Goal: Task Accomplishment & Management: Complete application form

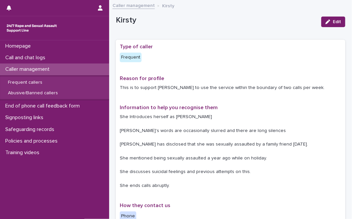
click at [256, 95] on div "Reason for profile This is to support [PERSON_NAME] to use the service within t…" at bounding box center [231, 85] width 222 height 21
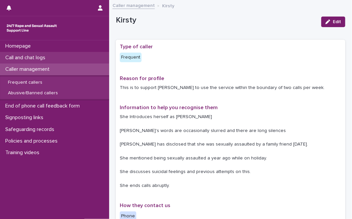
click at [43, 56] on p "Call and chat logs" at bounding box center [27, 58] width 48 height 6
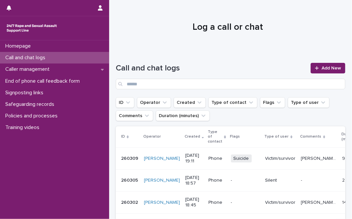
click at [125, 28] on h1 "Log a call or chat" at bounding box center [228, 27] width 224 height 11
click at [324, 68] on span "Add New" at bounding box center [332, 68] width 20 height 5
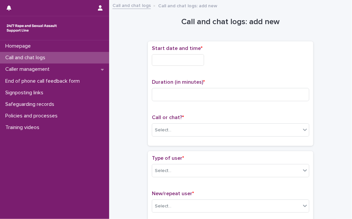
click at [196, 56] on input "text" at bounding box center [178, 60] width 52 height 12
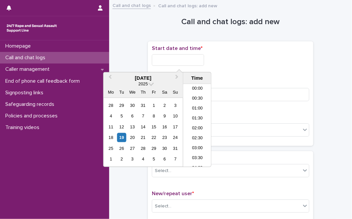
scroll to position [371, 0]
click at [125, 139] on div "19" at bounding box center [121, 137] width 9 height 9
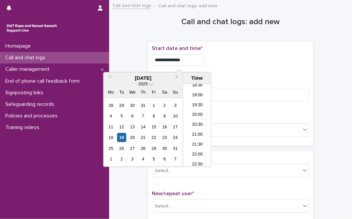
click at [200, 55] on input "**********" at bounding box center [178, 60] width 52 height 12
type input "**********"
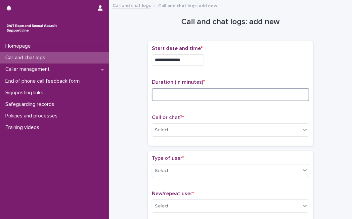
click at [219, 90] on input at bounding box center [231, 94] width 158 height 13
type input "*"
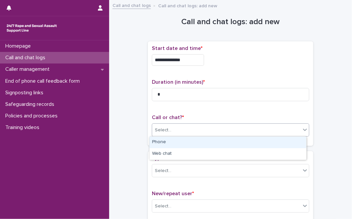
click at [195, 132] on div "Select..." at bounding box center [226, 130] width 149 height 11
click at [186, 143] on div "Phone" at bounding box center [228, 143] width 157 height 12
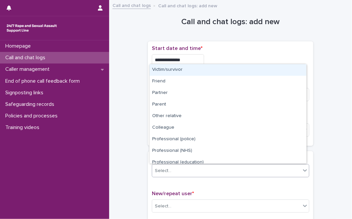
click at [178, 166] on div "Select..." at bounding box center [226, 171] width 149 height 11
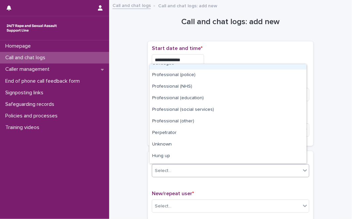
scroll to position [74, 0]
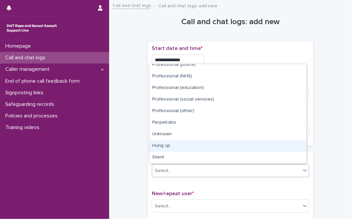
click at [276, 148] on div "Hung up" at bounding box center [228, 146] width 157 height 12
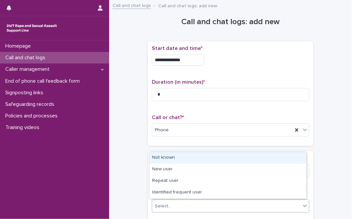
click at [222, 201] on div "Select..." at bounding box center [226, 206] width 149 height 11
click at [245, 161] on div "Not known" at bounding box center [228, 158] width 157 height 12
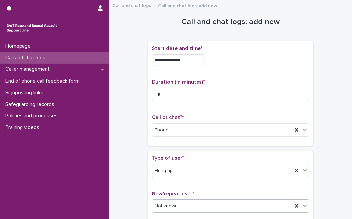
scroll to position [112, 0]
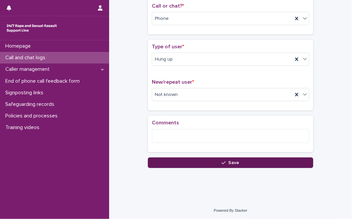
click at [211, 163] on button "Save" at bounding box center [231, 163] width 166 height 11
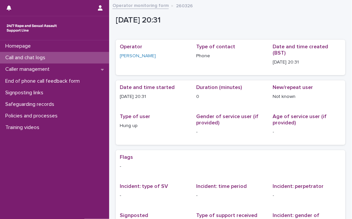
click at [81, 58] on div "Call and chat logs" at bounding box center [54, 58] width 109 height 12
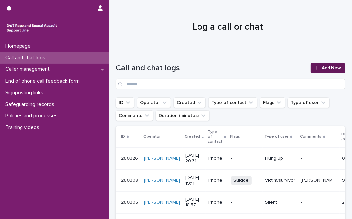
click at [322, 71] on link "Add New" at bounding box center [328, 68] width 35 height 11
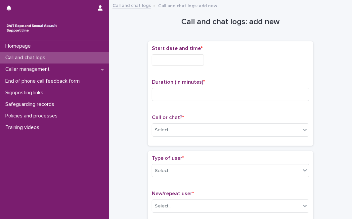
click at [193, 57] on input "text" at bounding box center [178, 60] width 52 height 12
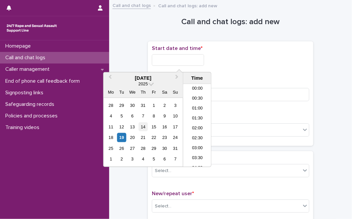
scroll to position [371, 0]
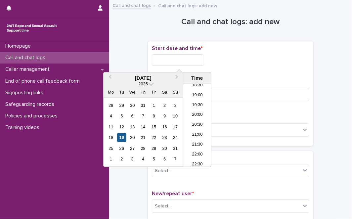
click at [119, 140] on div "19" at bounding box center [121, 137] width 9 height 9
click at [198, 58] on input "**********" at bounding box center [178, 60] width 52 height 12
type input "**********"
click at [221, 135] on div "Select..." at bounding box center [226, 130] width 149 height 11
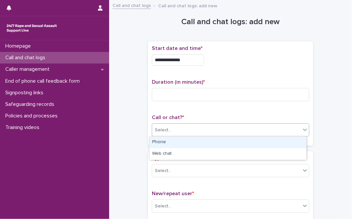
click at [208, 142] on div "Phone" at bounding box center [228, 143] width 157 height 12
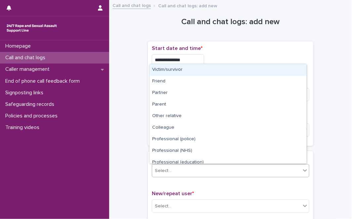
click at [191, 170] on div "Select..." at bounding box center [226, 171] width 149 height 11
click at [203, 71] on div "Victim/survivor" at bounding box center [228, 70] width 157 height 12
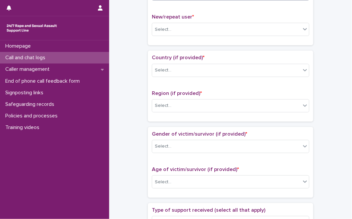
scroll to position [162, 0]
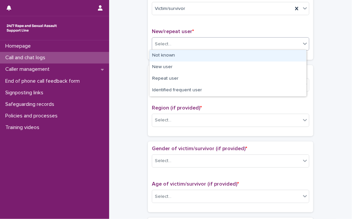
click at [220, 45] on div "Select..." at bounding box center [226, 44] width 149 height 11
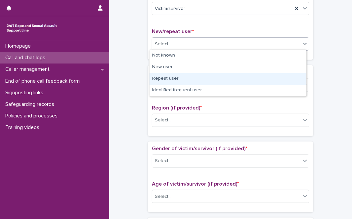
click at [186, 76] on div "Repeat user" at bounding box center [228, 79] width 157 height 12
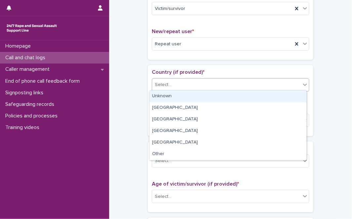
click at [181, 85] on div "Select..." at bounding box center [226, 84] width 149 height 11
click at [178, 96] on div "Unknown" at bounding box center [228, 97] width 157 height 12
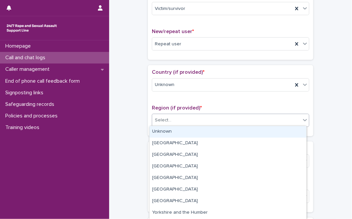
click at [174, 118] on div "Select..." at bounding box center [226, 120] width 149 height 11
click at [171, 129] on div "Unknown" at bounding box center [228, 132] width 157 height 12
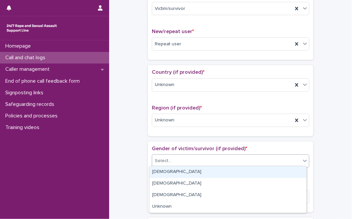
click at [167, 158] on div "Select..." at bounding box center [163, 161] width 17 height 7
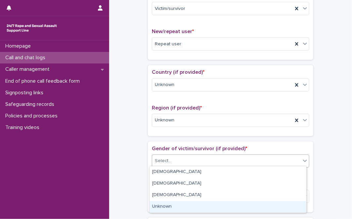
click at [165, 206] on div "Unknown" at bounding box center [228, 207] width 157 height 12
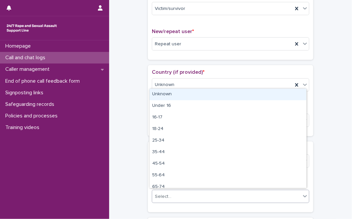
click at [172, 193] on div at bounding box center [172, 196] width 1 height 7
click at [184, 93] on div "Unknown" at bounding box center [228, 95] width 157 height 12
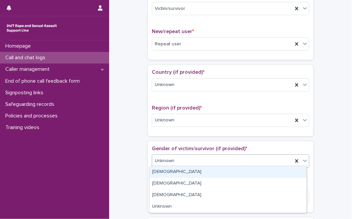
click at [166, 164] on div "Unknown" at bounding box center [222, 161] width 141 height 11
click at [164, 170] on div "[DEMOGRAPHIC_DATA]" at bounding box center [228, 173] width 157 height 12
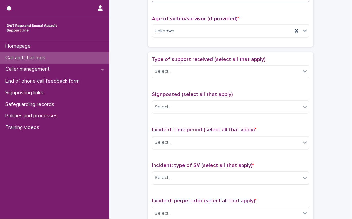
scroll to position [324, 0]
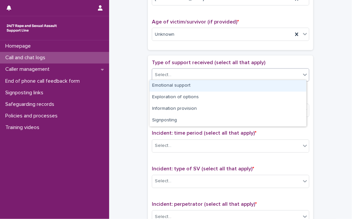
click at [245, 70] on div "Select..." at bounding box center [226, 75] width 149 height 11
click at [220, 89] on div "Emotional support" at bounding box center [228, 86] width 157 height 12
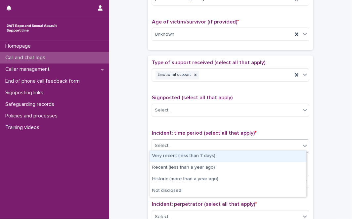
click at [211, 146] on div "Select..." at bounding box center [226, 146] width 149 height 11
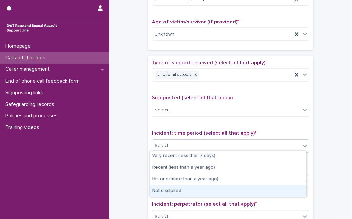
click at [192, 187] on div "Not disclosed" at bounding box center [228, 191] width 157 height 12
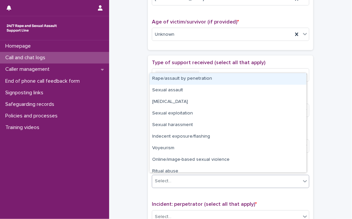
click at [209, 176] on div "Select..." at bounding box center [226, 181] width 149 height 11
click at [292, 181] on div "Select..." at bounding box center [226, 181] width 149 height 11
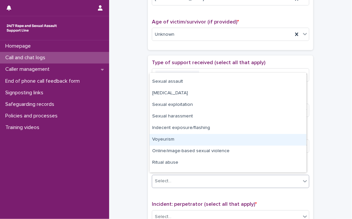
scroll to position [16, 0]
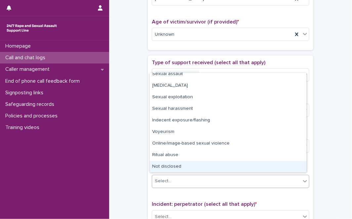
click at [266, 165] on div "Not disclosed" at bounding box center [228, 167] width 157 height 12
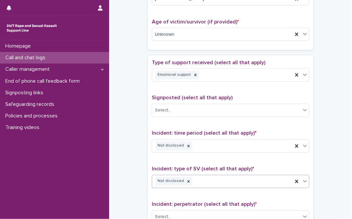
scroll to position [510, 0]
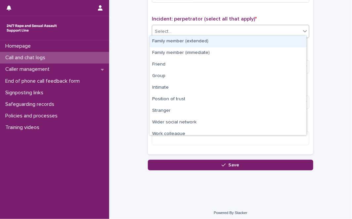
click at [285, 31] on div "Select..." at bounding box center [226, 31] width 149 height 11
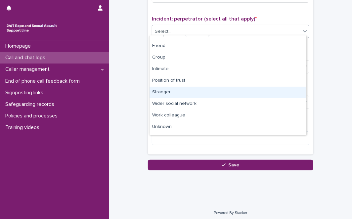
scroll to position [28, 0]
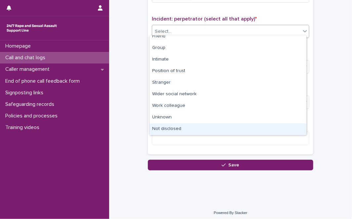
click at [284, 126] on div "Not disclosed" at bounding box center [228, 129] width 157 height 12
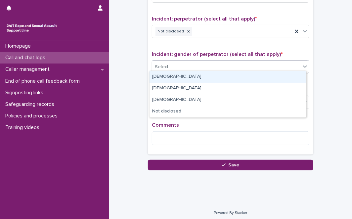
click at [289, 65] on div "Select..." at bounding box center [226, 67] width 149 height 11
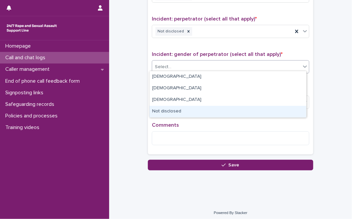
click at [225, 111] on div "Not disclosed" at bounding box center [228, 112] width 157 height 12
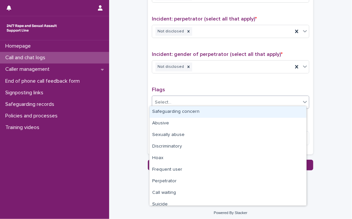
click at [165, 100] on div "Select..." at bounding box center [163, 102] width 17 height 7
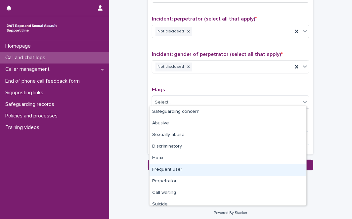
click at [179, 168] on div "Frequent user" at bounding box center [228, 170] width 157 height 12
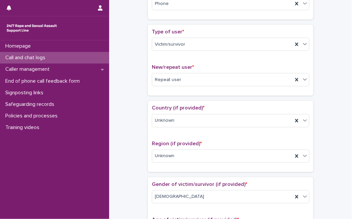
scroll to position [0, 0]
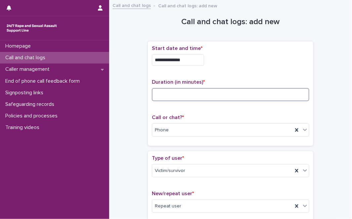
click at [264, 91] on input at bounding box center [231, 94] width 158 height 13
click at [170, 93] on input at bounding box center [231, 94] width 158 height 13
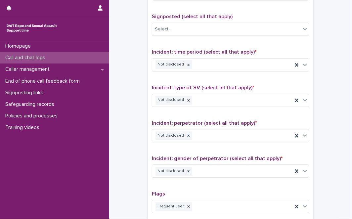
scroll to position [510, 0]
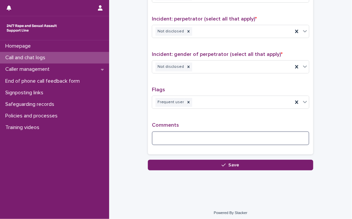
click at [272, 141] on textarea at bounding box center [231, 138] width 158 height 14
click at [222, 137] on textarea at bounding box center [231, 138] width 158 height 14
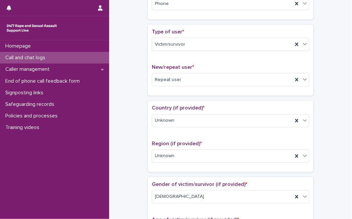
scroll to position [0, 0]
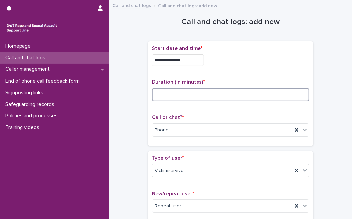
click at [270, 97] on input at bounding box center [231, 94] width 158 height 13
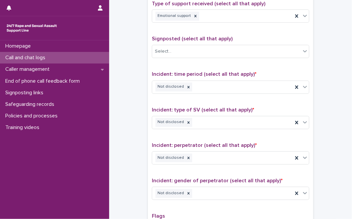
scroll to position [510, 0]
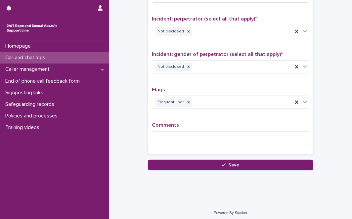
type input "**"
drag, startPoint x: 283, startPoint y: 126, endPoint x: 353, endPoint y: 81, distance: 82.8
click at [352, 81] on html "**********" at bounding box center [176, 109] width 352 height 219
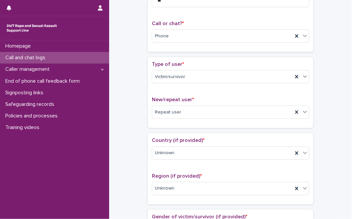
scroll to position [103, 0]
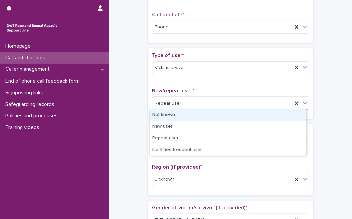
click at [217, 97] on div "Repeat user" at bounding box center [231, 103] width 158 height 13
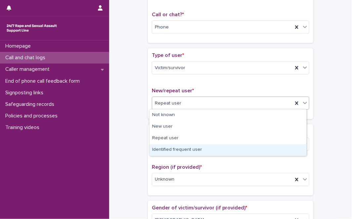
click at [175, 147] on div "Identified frequent user" at bounding box center [228, 150] width 157 height 12
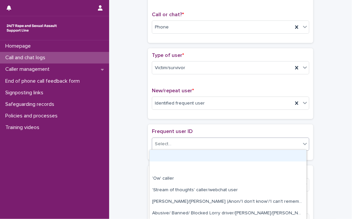
click at [187, 141] on div "Select..." at bounding box center [226, 144] width 149 height 11
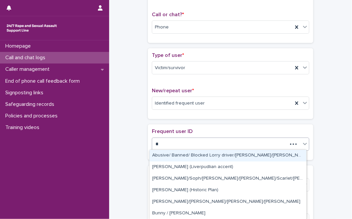
type input "***"
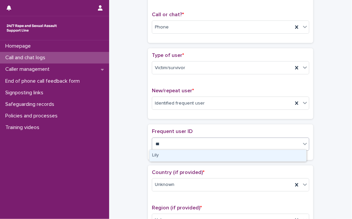
click at [184, 155] on div "Lily" at bounding box center [228, 156] width 157 height 12
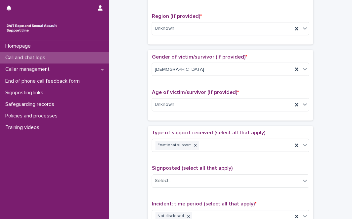
scroll to position [486, 0]
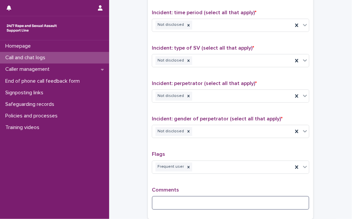
click at [286, 196] on textarea at bounding box center [231, 203] width 158 height 14
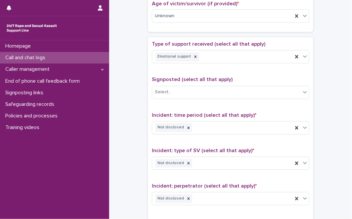
scroll to position [551, 0]
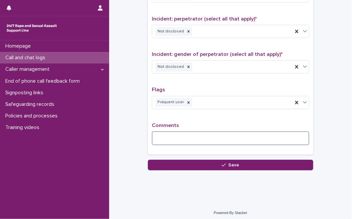
click at [292, 136] on textarea at bounding box center [231, 138] width 158 height 14
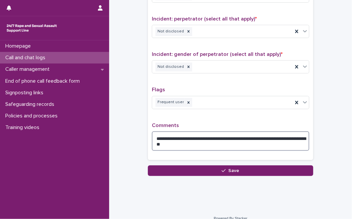
drag, startPoint x: 303, startPoint y: 136, endPoint x: 167, endPoint y: 136, distance: 136.4
click at [167, 136] on textarea "**********" at bounding box center [231, 141] width 158 height 20
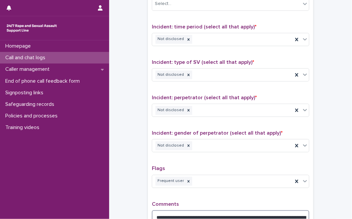
scroll to position [557, 0]
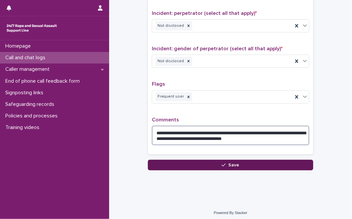
type textarea "**********"
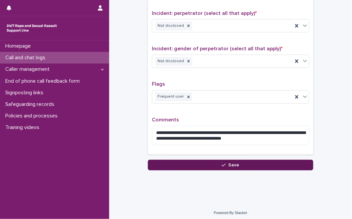
click at [302, 165] on button "Save" at bounding box center [231, 165] width 166 height 11
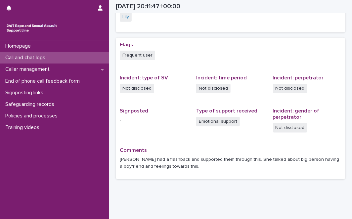
scroll to position [162, 0]
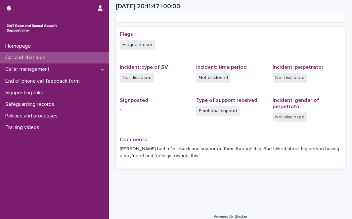
click at [30, 56] on p "Call and chat logs" at bounding box center [27, 58] width 48 height 6
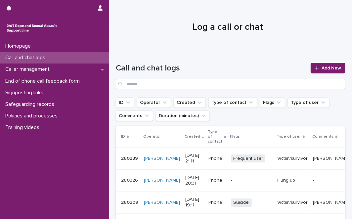
click at [323, 66] on span "Add New" at bounding box center [332, 68] width 20 height 5
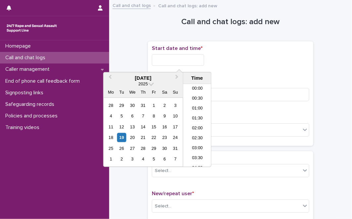
scroll to position [380, 0]
click at [191, 62] on input "text" at bounding box center [178, 60] width 52 height 12
click at [119, 138] on div "19" at bounding box center [121, 137] width 9 height 9
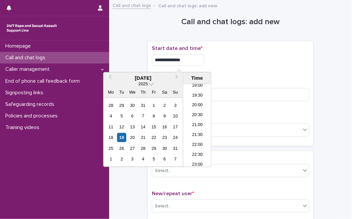
click at [194, 65] on input "**********" at bounding box center [178, 60] width 52 height 12
type input "**********"
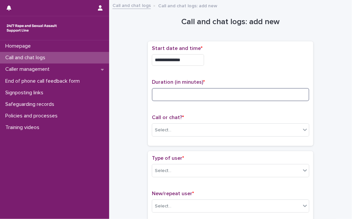
click at [215, 90] on input at bounding box center [231, 94] width 158 height 13
type input "*"
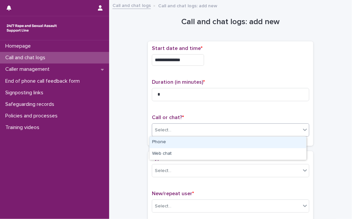
click at [192, 127] on div "Select..." at bounding box center [226, 130] width 149 height 11
click at [185, 140] on div "Phone" at bounding box center [228, 143] width 157 height 12
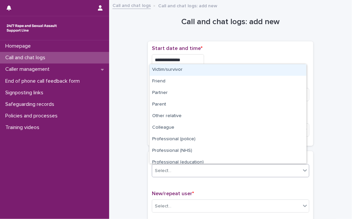
click at [177, 166] on div "Select..." at bounding box center [226, 171] width 149 height 11
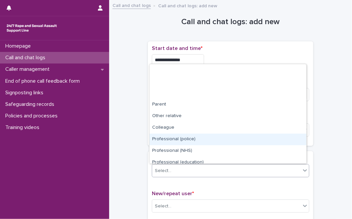
scroll to position [74, 0]
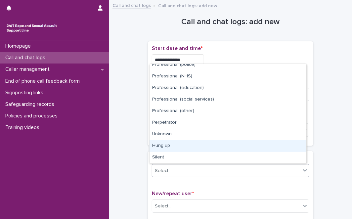
click at [276, 144] on div "Hung up" at bounding box center [228, 146] width 157 height 12
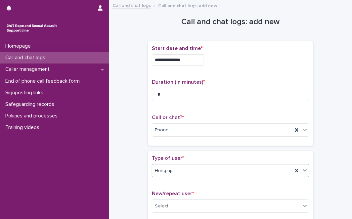
scroll to position [112, 0]
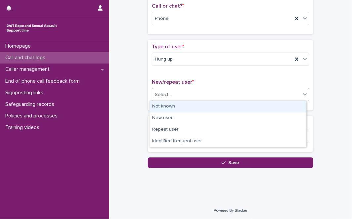
click at [271, 98] on div "Select..." at bounding box center [226, 94] width 149 height 11
click at [263, 105] on div "Not known" at bounding box center [228, 107] width 157 height 12
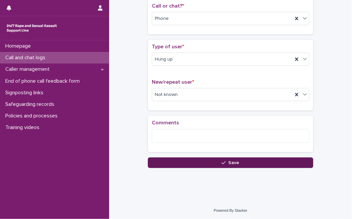
click at [183, 159] on button "Save" at bounding box center [231, 163] width 166 height 11
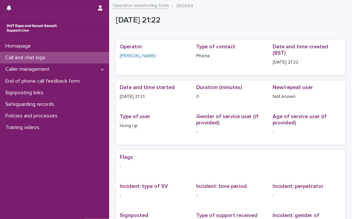
click at [29, 55] on p "Call and chat logs" at bounding box center [27, 58] width 48 height 6
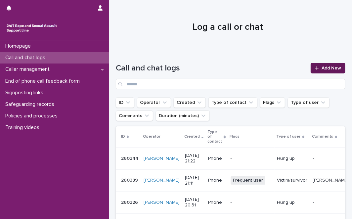
click at [318, 64] on link "Add New" at bounding box center [328, 68] width 35 height 11
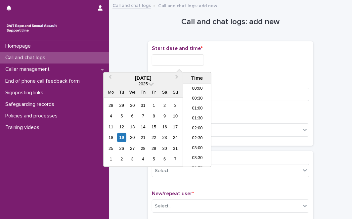
scroll to position [391, 0]
click at [183, 60] on input "text" at bounding box center [178, 60] width 52 height 12
click at [124, 138] on div "19" at bounding box center [121, 137] width 9 height 9
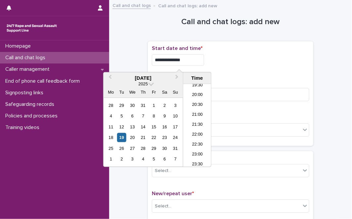
click at [202, 60] on input "**********" at bounding box center [178, 60] width 52 height 12
type input "**********"
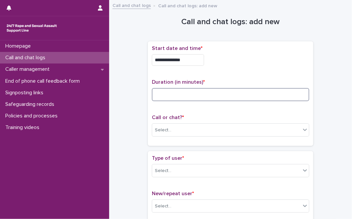
click at [225, 97] on input at bounding box center [231, 94] width 158 height 13
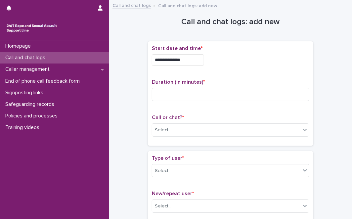
click at [219, 120] on p "Call or chat? *" at bounding box center [231, 118] width 158 height 6
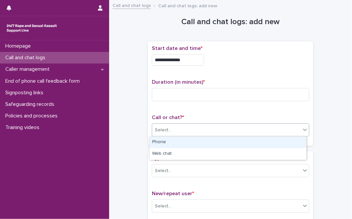
click at [212, 135] on div "Select..." at bounding box center [231, 129] width 158 height 13
click at [205, 141] on div "Phone" at bounding box center [228, 143] width 157 height 12
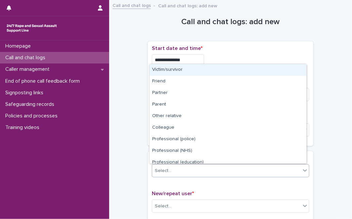
click at [179, 175] on div "Select..." at bounding box center [226, 171] width 149 height 11
click at [206, 73] on div "Victim/survivor" at bounding box center [228, 70] width 157 height 12
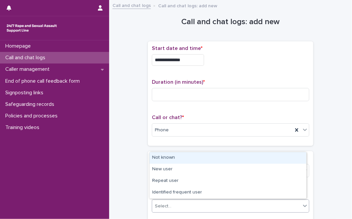
click at [182, 204] on div "Select..." at bounding box center [226, 206] width 149 height 11
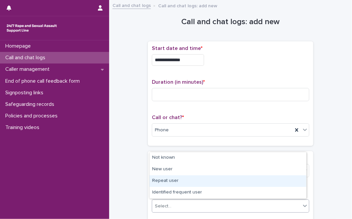
click at [183, 181] on div "Repeat user" at bounding box center [228, 181] width 157 height 12
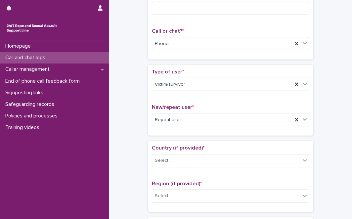
scroll to position [118, 0]
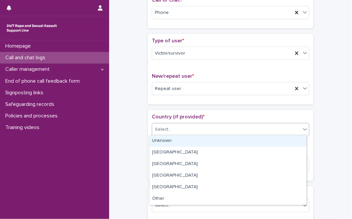
click at [181, 126] on div "Select..." at bounding box center [226, 129] width 149 height 11
click at [175, 140] on div "Unknown" at bounding box center [228, 141] width 157 height 12
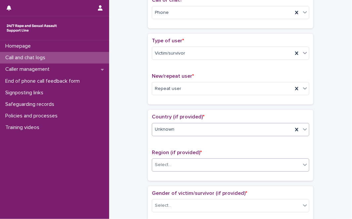
click at [176, 166] on div "Select..." at bounding box center [226, 165] width 149 height 11
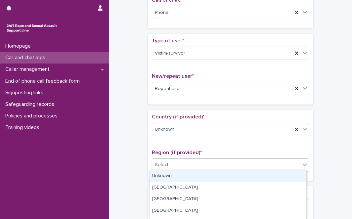
click at [173, 174] on div "Unknown" at bounding box center [228, 177] width 157 height 12
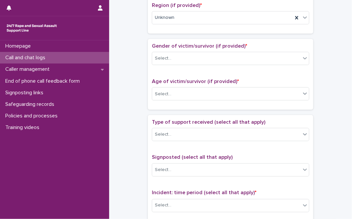
scroll to position [279, 0]
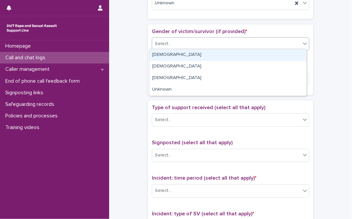
click at [259, 38] on div "Select..." at bounding box center [226, 43] width 149 height 11
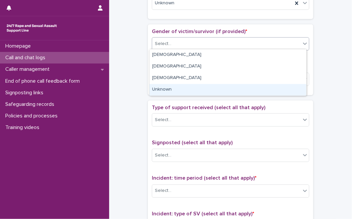
click at [220, 87] on div "Unknown" at bounding box center [228, 90] width 157 height 12
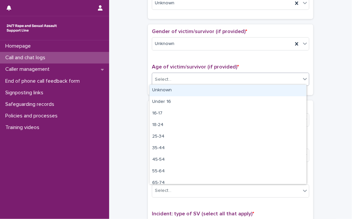
click at [230, 81] on div "Select..." at bounding box center [226, 79] width 149 height 11
click at [220, 89] on div "Unknown" at bounding box center [228, 91] width 157 height 12
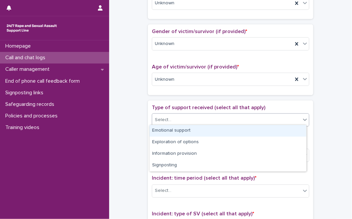
click at [199, 118] on div "Select..." at bounding box center [226, 120] width 149 height 11
click at [189, 135] on div "Emotional support" at bounding box center [228, 131] width 157 height 12
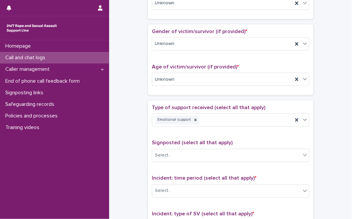
click at [126, 171] on div "**********" at bounding box center [231, 63] width 230 height 677
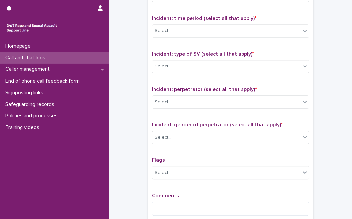
scroll to position [441, 0]
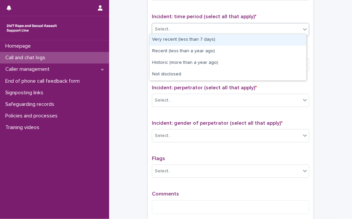
click at [246, 24] on div "Select..." at bounding box center [226, 29] width 149 height 11
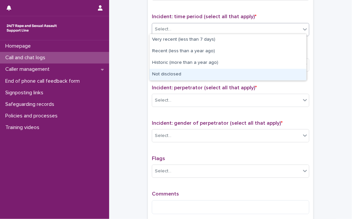
click at [197, 75] on div "Not disclosed" at bounding box center [228, 75] width 157 height 12
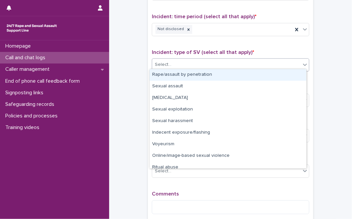
click at [204, 62] on div "Select..." at bounding box center [226, 64] width 149 height 11
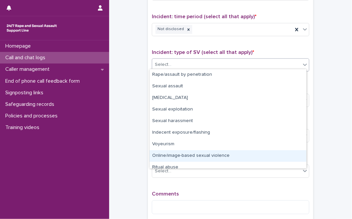
scroll to position [16, 0]
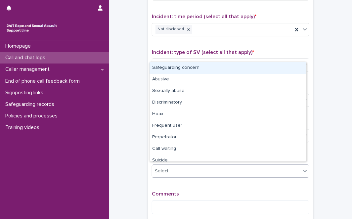
click at [274, 170] on div "Select..." at bounding box center [226, 171] width 149 height 11
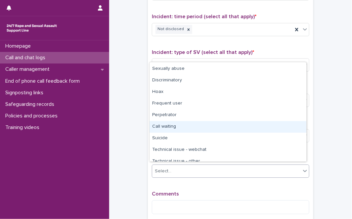
scroll to position [40, 0]
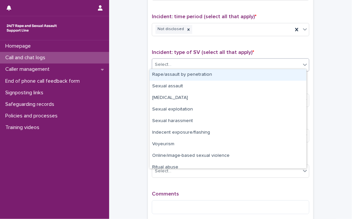
click at [258, 61] on div "Select..." at bounding box center [226, 64] width 149 height 11
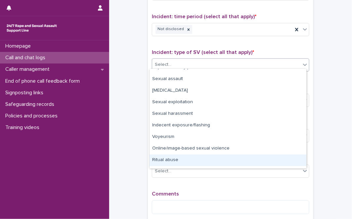
scroll to position [15, 0]
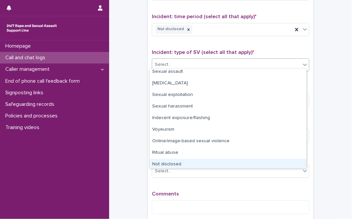
click at [271, 159] on div "Not disclosed" at bounding box center [228, 165] width 157 height 12
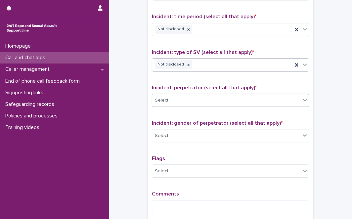
click at [275, 98] on div "Select..." at bounding box center [226, 100] width 149 height 11
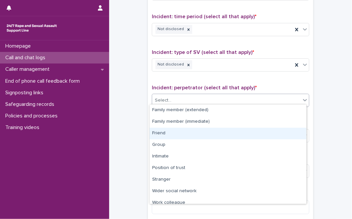
scroll to position [28, 0]
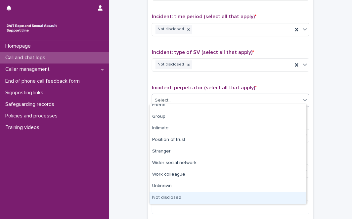
click at [262, 198] on div "Not disclosed" at bounding box center [228, 198] width 157 height 12
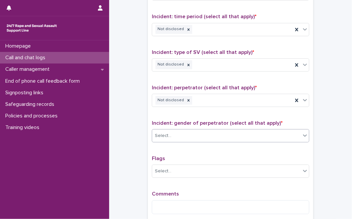
click at [183, 139] on div "Incident: gender of perpetrator (select all that apply) * Select..." at bounding box center [231, 133] width 158 height 27
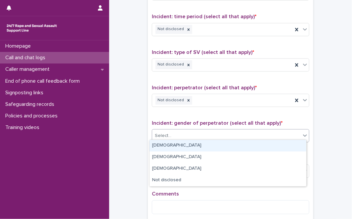
click at [192, 130] on div "Select..." at bounding box center [226, 135] width 149 height 11
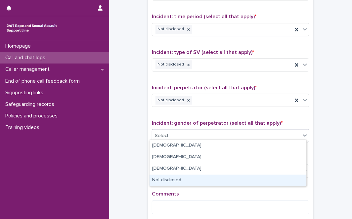
click at [172, 178] on div "Not disclosed" at bounding box center [228, 181] width 157 height 12
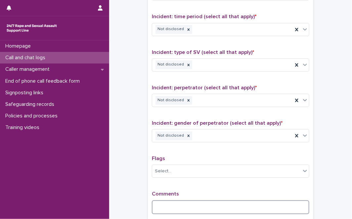
click at [165, 205] on textarea at bounding box center [231, 207] width 158 height 14
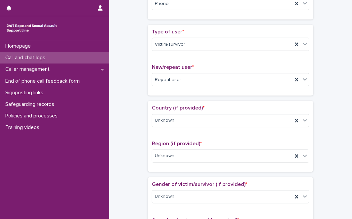
scroll to position [0, 0]
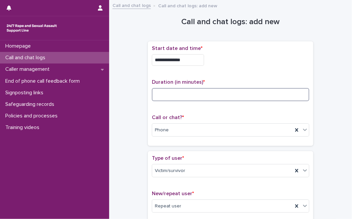
click at [242, 95] on input at bounding box center [231, 94] width 158 height 13
type input "**"
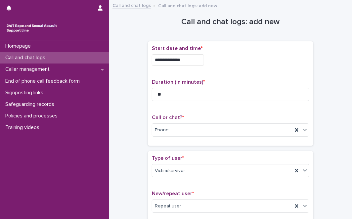
click at [210, 114] on div "**********" at bounding box center [231, 93] width 158 height 97
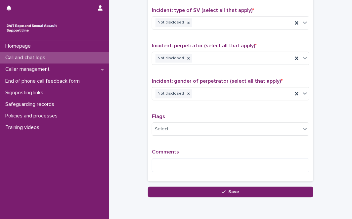
scroll to position [510, 0]
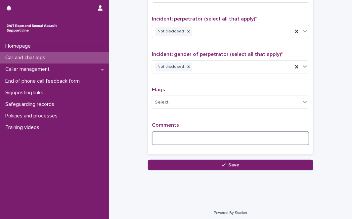
click at [168, 131] on textarea at bounding box center [231, 138] width 158 height 14
click at [177, 139] on textarea at bounding box center [231, 138] width 158 height 14
click at [282, 131] on textarea at bounding box center [231, 138] width 158 height 14
click at [173, 131] on textarea at bounding box center [231, 138] width 158 height 14
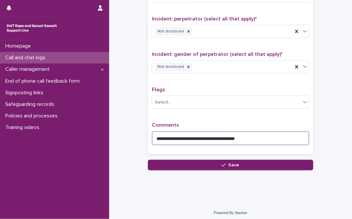
click at [247, 141] on textarea "**********" at bounding box center [231, 138] width 158 height 14
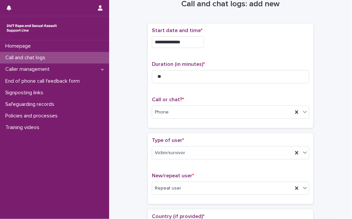
scroll to position [516, 0]
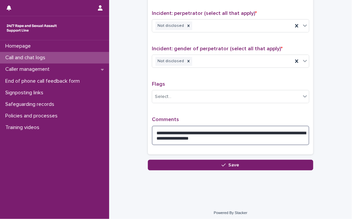
click at [257, 129] on textarea "**********" at bounding box center [231, 136] width 158 height 20
type textarea "**********"
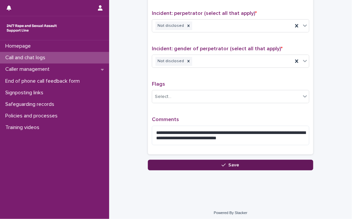
click at [218, 164] on button "Save" at bounding box center [231, 165] width 166 height 11
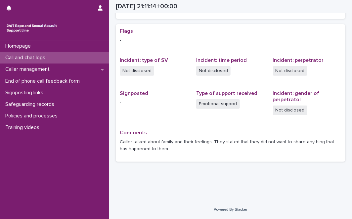
scroll to position [119, 0]
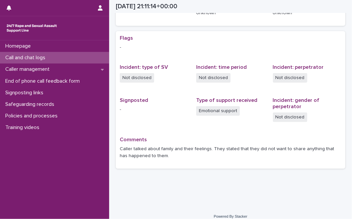
click at [82, 58] on div "Call and chat logs" at bounding box center [54, 58] width 109 height 12
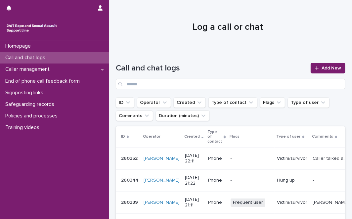
click at [323, 76] on div "Call and chat logs Add New" at bounding box center [231, 76] width 230 height 26
click at [324, 64] on link "Add New" at bounding box center [328, 68] width 35 height 11
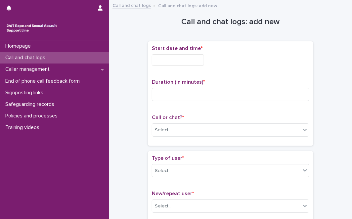
click at [198, 59] on input "text" at bounding box center [178, 60] width 52 height 12
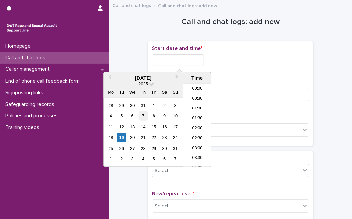
scroll to position [394, 0]
click at [124, 138] on div "19" at bounding box center [121, 137] width 9 height 9
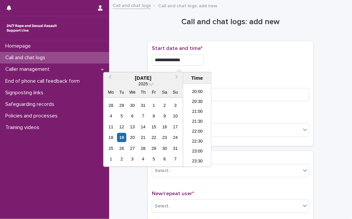
click at [187, 65] on input "**********" at bounding box center [178, 60] width 52 height 12
type input "**********"
click at [216, 88] on input at bounding box center [231, 94] width 158 height 13
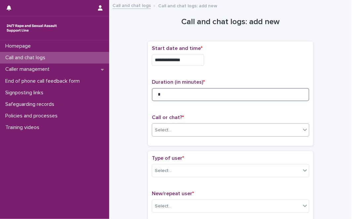
type input "*"
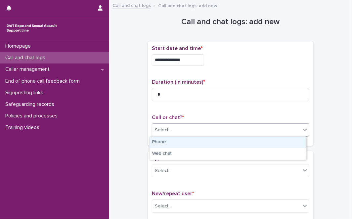
drag, startPoint x: 195, startPoint y: 135, endPoint x: 190, endPoint y: 142, distance: 9.3
click at [190, 142] on body "**********" at bounding box center [176, 109] width 352 height 219
click at [190, 142] on div "Phone" at bounding box center [228, 143] width 157 height 12
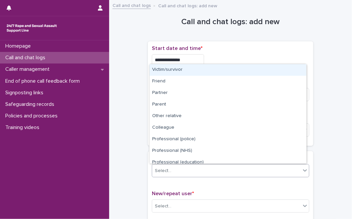
click at [181, 169] on div "Select..." at bounding box center [226, 171] width 149 height 11
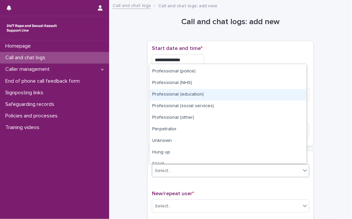
scroll to position [70, 0]
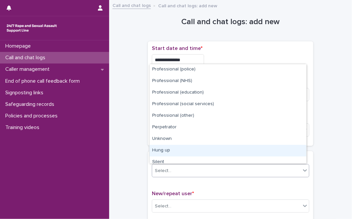
click at [223, 153] on div "Hung up" at bounding box center [228, 151] width 157 height 12
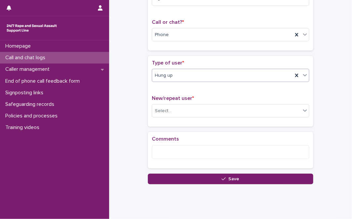
scroll to position [109, 0]
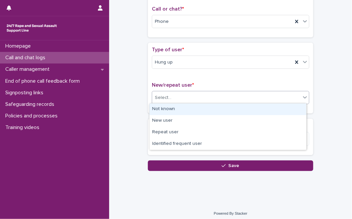
drag, startPoint x: 248, startPoint y: 95, endPoint x: 231, endPoint y: 110, distance: 22.5
click at [231, 110] on body "**********" at bounding box center [176, 109] width 352 height 219
click at [231, 110] on div "Not known" at bounding box center [228, 110] width 157 height 12
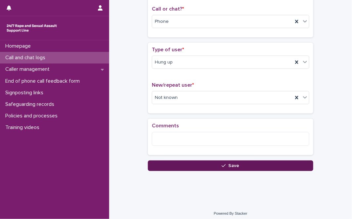
click at [231, 164] on span "Save" at bounding box center [234, 166] width 11 height 5
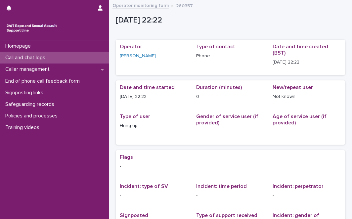
drag, startPoint x: 193, startPoint y: 150, endPoint x: 227, endPoint y: 25, distance: 129.4
click at [227, 25] on div "[DATE] 22:22" at bounding box center [229, 22] width 227 height 12
click at [22, 60] on p "Call and chat logs" at bounding box center [27, 58] width 48 height 6
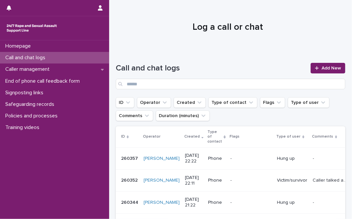
click at [325, 62] on div "Call and chat logs Add New" at bounding box center [231, 74] width 230 height 48
click at [325, 63] on link "Add New" at bounding box center [328, 68] width 35 height 11
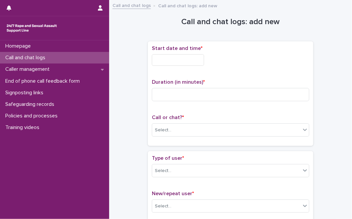
click at [193, 62] on input "text" at bounding box center [178, 60] width 52 height 12
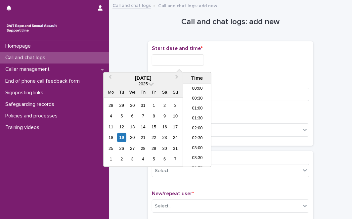
scroll to position [394, 0]
click at [123, 138] on div "19" at bounding box center [121, 137] width 9 height 9
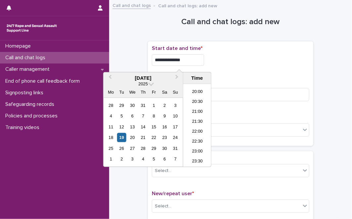
click at [204, 59] on input "**********" at bounding box center [178, 60] width 52 height 12
type input "**********"
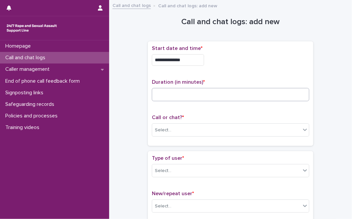
drag, startPoint x: 282, startPoint y: 105, endPoint x: 292, endPoint y: 96, distance: 12.9
click at [292, 96] on div "Duration (in minutes) *" at bounding box center [231, 92] width 158 height 27
click at [292, 96] on input at bounding box center [231, 94] width 158 height 13
type input "*"
click at [256, 126] on div "Select..." at bounding box center [226, 130] width 149 height 11
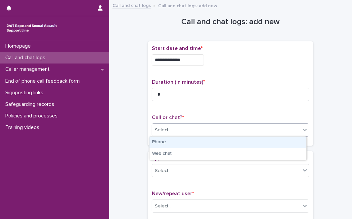
click at [233, 144] on div "Phone" at bounding box center [228, 143] width 157 height 12
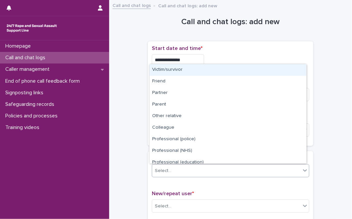
click at [209, 170] on div "Select..." at bounding box center [226, 171] width 149 height 11
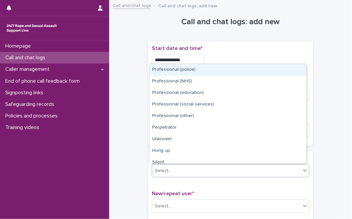
scroll to position [68, 0]
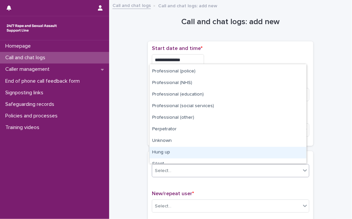
click at [260, 150] on div "Hung up" at bounding box center [228, 153] width 157 height 12
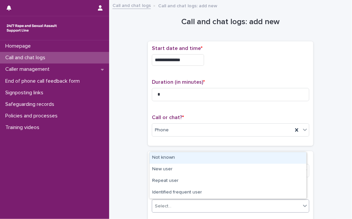
click at [185, 205] on div "Select..." at bounding box center [226, 206] width 149 height 11
click at [197, 159] on div "Not known" at bounding box center [228, 158] width 157 height 12
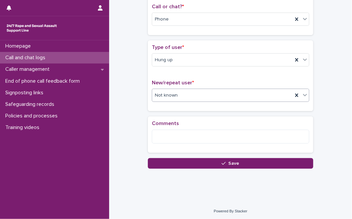
scroll to position [112, 0]
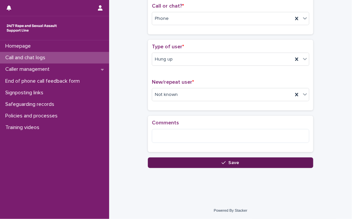
click at [269, 160] on button "Save" at bounding box center [231, 163] width 166 height 11
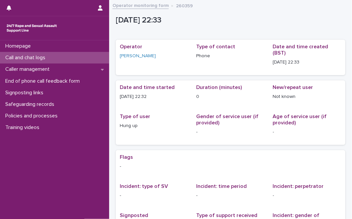
click at [89, 58] on div "Call and chat logs" at bounding box center [54, 58] width 109 height 12
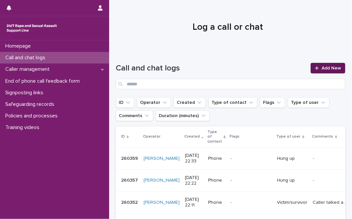
click at [315, 71] on link "Add New" at bounding box center [328, 68] width 35 height 11
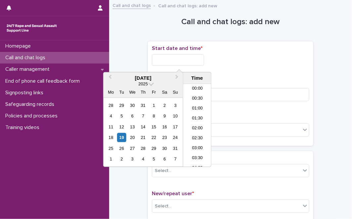
scroll to position [394, 0]
click at [189, 58] on input "text" at bounding box center [178, 60] width 52 height 12
click at [123, 140] on div "19" at bounding box center [121, 137] width 9 height 9
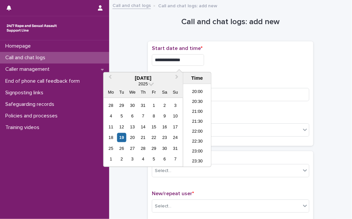
click at [201, 62] on input "**********" at bounding box center [178, 60] width 52 height 12
type input "**********"
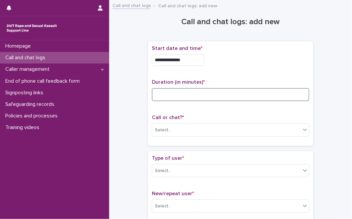
click at [223, 90] on input at bounding box center [231, 94] width 158 height 13
type input "*"
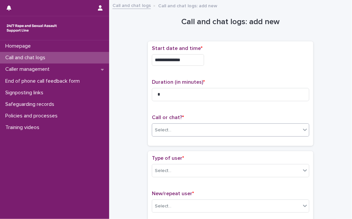
click at [228, 128] on div "Select..." at bounding box center [226, 130] width 149 height 11
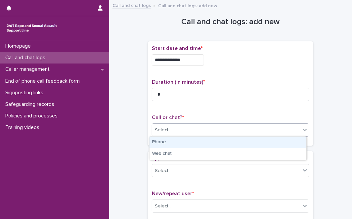
click at [213, 144] on div "Phone" at bounding box center [228, 143] width 157 height 12
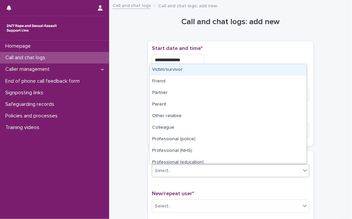
click at [195, 175] on div "Select..." at bounding box center [226, 171] width 149 height 11
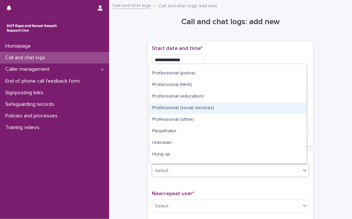
scroll to position [74, 0]
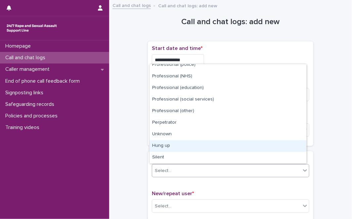
click at [282, 147] on div "Hung up" at bounding box center [228, 146] width 157 height 12
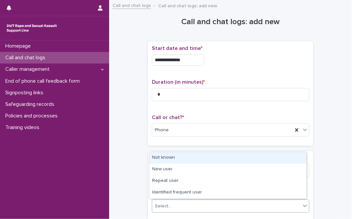
click at [216, 204] on div "Select..." at bounding box center [226, 206] width 149 height 11
click at [212, 159] on div "Not known" at bounding box center [228, 158] width 157 height 12
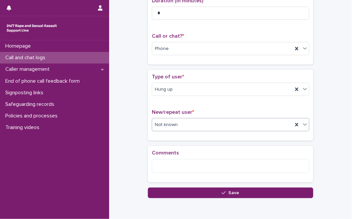
scroll to position [83, 0]
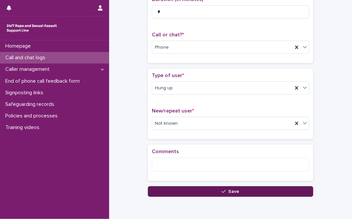
click at [199, 187] on button "Save" at bounding box center [231, 191] width 166 height 11
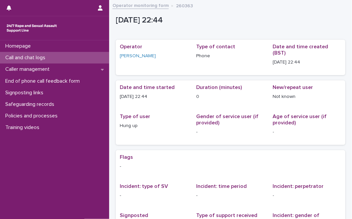
click at [58, 55] on div "Call and chat logs" at bounding box center [54, 58] width 109 height 12
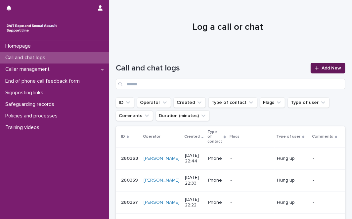
click at [317, 65] on link "Add New" at bounding box center [328, 68] width 35 height 11
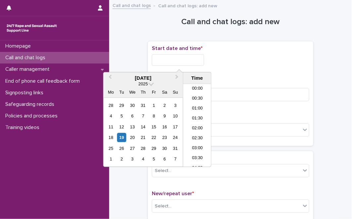
scroll to position [394, 0]
click at [204, 62] on input "text" at bounding box center [178, 60] width 52 height 12
click at [121, 138] on div "19" at bounding box center [121, 137] width 9 height 9
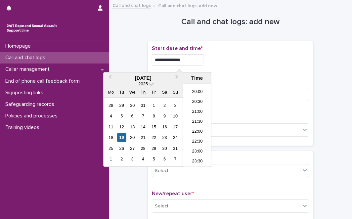
click at [196, 62] on input "**********" at bounding box center [178, 60] width 52 height 12
type input "**********"
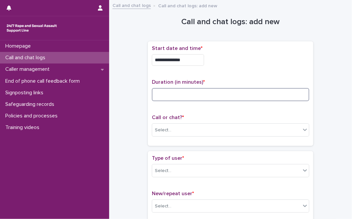
click at [222, 97] on input at bounding box center [231, 94] width 158 height 13
type input "*"
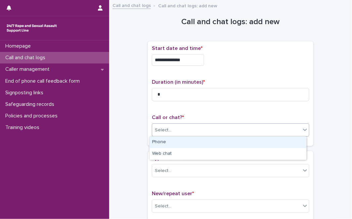
click at [205, 130] on div "Select..." at bounding box center [226, 130] width 149 height 11
click at [209, 145] on div "Phone" at bounding box center [228, 143] width 157 height 12
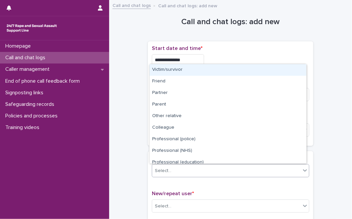
click at [190, 166] on div "Select..." at bounding box center [226, 171] width 149 height 11
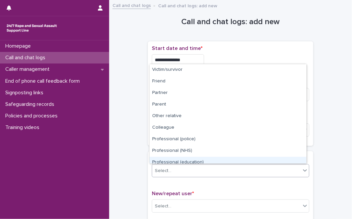
click at [306, 153] on div "Victim/survivor Friend Partner Parent Other relative Colleague Professional (po…" at bounding box center [228, 114] width 158 height 100
click at [305, 153] on div "Victim/survivor Friend Partner Parent Other relative Colleague Professional (po…" at bounding box center [228, 114] width 158 height 100
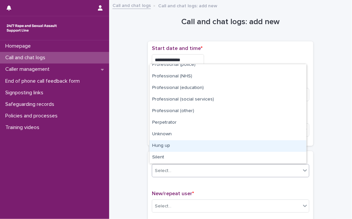
click at [277, 148] on div "Hung up" at bounding box center [228, 146] width 157 height 12
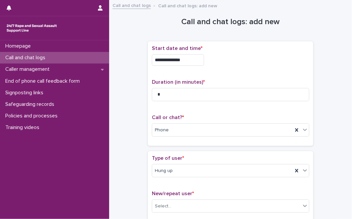
scroll to position [112, 0]
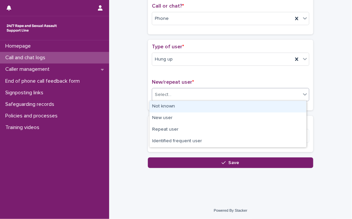
click at [233, 91] on div "Select..." at bounding box center [226, 94] width 149 height 11
click at [211, 111] on div "Not known" at bounding box center [228, 107] width 157 height 12
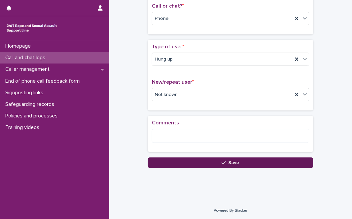
click at [186, 162] on button "Save" at bounding box center [231, 163] width 166 height 11
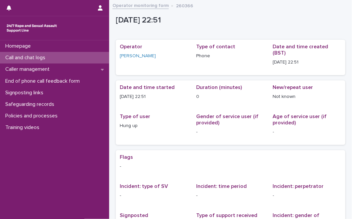
click at [74, 56] on div "Call and chat logs" at bounding box center [54, 58] width 109 height 12
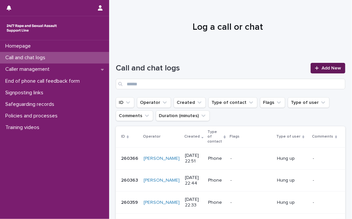
click at [315, 70] on icon at bounding box center [317, 68] width 4 height 5
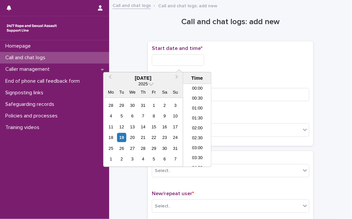
click at [179, 59] on input "text" at bounding box center [178, 60] width 52 height 12
click at [122, 137] on div "19" at bounding box center [121, 137] width 9 height 9
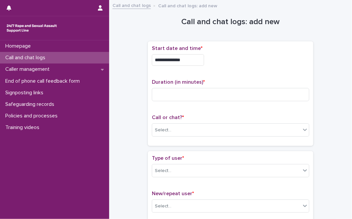
click at [193, 66] on div "**********" at bounding box center [231, 58] width 158 height 26
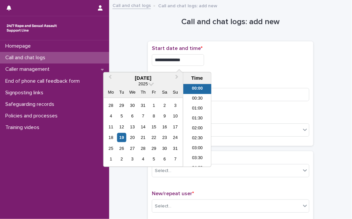
click at [193, 63] on input "**********" at bounding box center [178, 60] width 52 height 12
type input "**********"
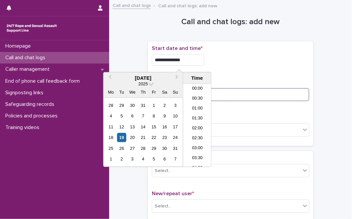
click at [225, 96] on input at bounding box center [231, 94] width 158 height 13
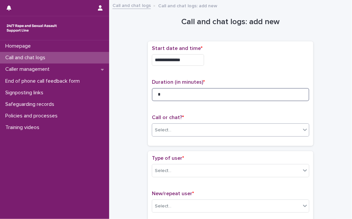
type input "*"
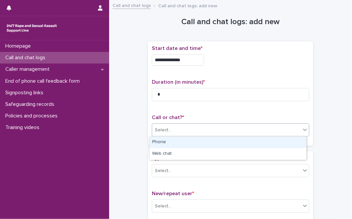
drag, startPoint x: 203, startPoint y: 134, endPoint x: 198, endPoint y: 140, distance: 8.4
click at [198, 140] on body "**********" at bounding box center [176, 109] width 352 height 219
click at [198, 140] on div "Phone" at bounding box center [228, 143] width 157 height 12
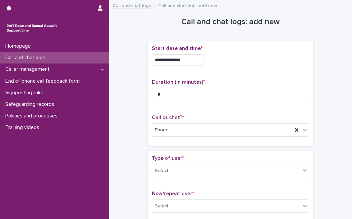
click at [175, 178] on div "Type of user * Select..." at bounding box center [231, 168] width 158 height 27
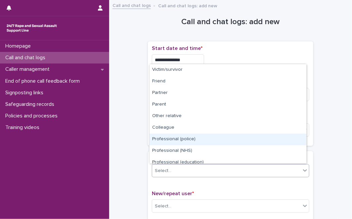
drag, startPoint x: 181, startPoint y: 167, endPoint x: 304, endPoint y: 149, distance: 124.1
click at [304, 149] on body "**********" at bounding box center [176, 109] width 352 height 219
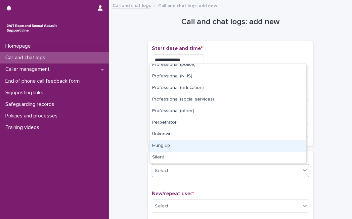
click at [281, 146] on div "Hung up" at bounding box center [228, 146] width 157 height 12
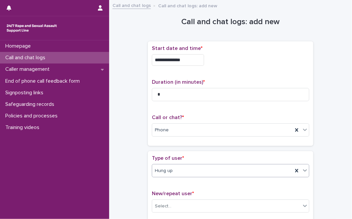
scroll to position [112, 0]
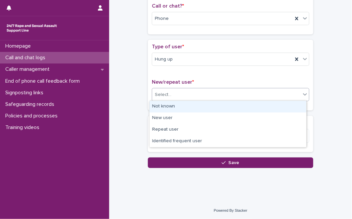
click at [238, 93] on div "Select..." at bounding box center [226, 94] width 149 height 11
click at [222, 102] on div "Not known" at bounding box center [228, 107] width 157 height 12
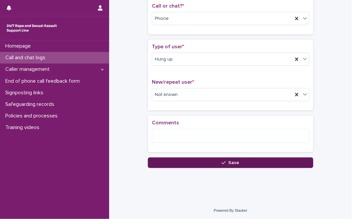
click at [173, 161] on button "Save" at bounding box center [231, 163] width 166 height 11
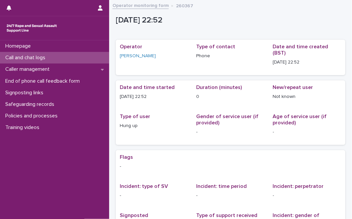
click at [39, 59] on p "Call and chat logs" at bounding box center [27, 58] width 48 height 6
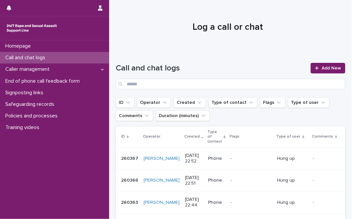
click at [110, 35] on div at bounding box center [227, 25] width 237 height 50
click at [315, 69] on icon at bounding box center [317, 68] width 4 height 5
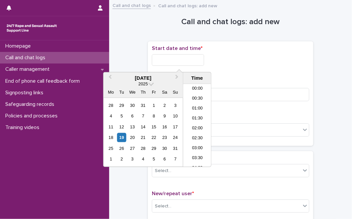
click at [177, 58] on input "text" at bounding box center [178, 60] width 52 height 12
click at [121, 138] on div "19" at bounding box center [121, 137] width 9 height 9
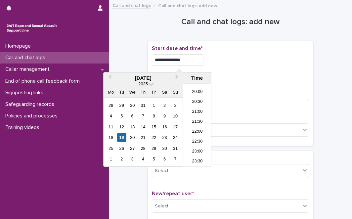
click at [192, 57] on input "**********" at bounding box center [178, 60] width 52 height 12
type input "**********"
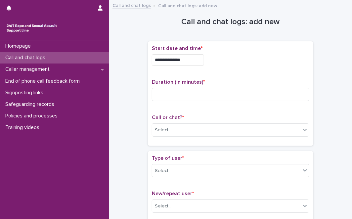
click at [220, 71] on div "**********" at bounding box center [231, 58] width 158 height 26
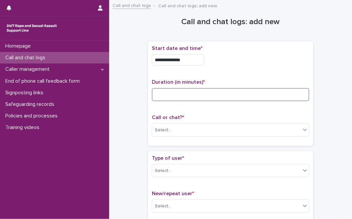
click at [181, 96] on input at bounding box center [231, 94] width 158 height 13
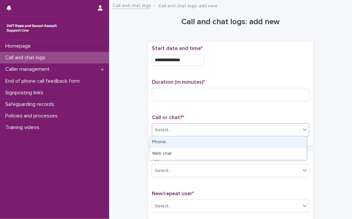
click at [176, 135] on div "Select..." at bounding box center [231, 129] width 158 height 13
click at [174, 142] on div "Phone" at bounding box center [228, 143] width 157 height 12
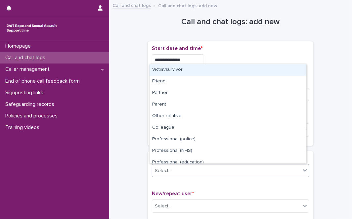
click at [172, 169] on input "text" at bounding box center [172, 171] width 1 height 6
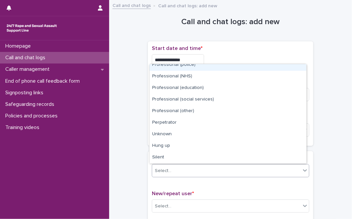
scroll to position [0, 0]
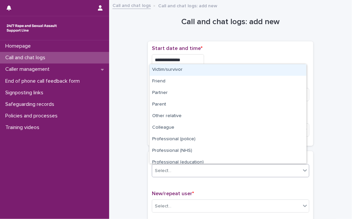
click at [279, 70] on div "Victim/survivor" at bounding box center [228, 70] width 157 height 12
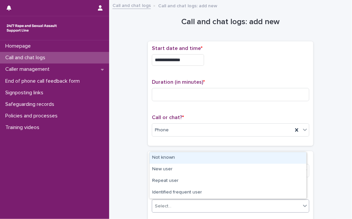
click at [179, 201] on div "Select..." at bounding box center [226, 206] width 149 height 11
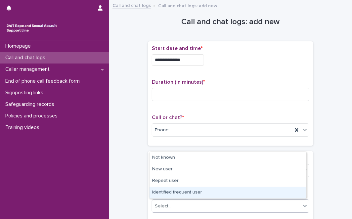
click at [184, 195] on div "Identified frequent user" at bounding box center [228, 193] width 157 height 12
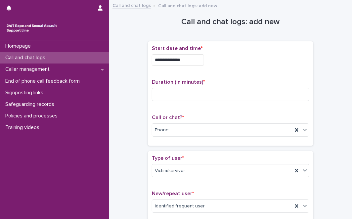
click at [103, 165] on div "Homepage Call and chat logs Caller management End of phone call feedback form S…" at bounding box center [54, 129] width 109 height 179
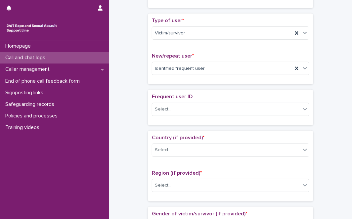
scroll to position [147, 0]
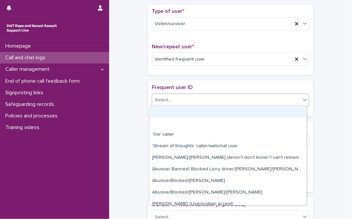
click at [173, 104] on div "Select..." at bounding box center [226, 100] width 149 height 11
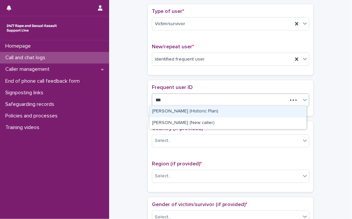
type input "****"
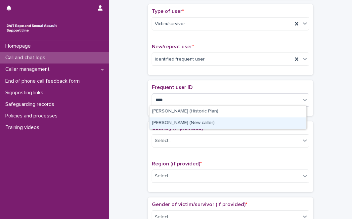
click at [207, 124] on div "[PERSON_NAME] (New caller)" at bounding box center [228, 124] width 157 height 12
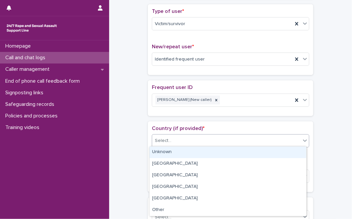
click at [212, 145] on div "Select..." at bounding box center [231, 140] width 158 height 13
click at [208, 149] on div "Unknown" at bounding box center [228, 153] width 157 height 12
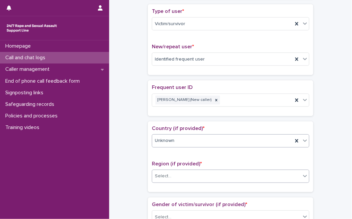
click at [186, 173] on div "Select..." at bounding box center [226, 176] width 149 height 11
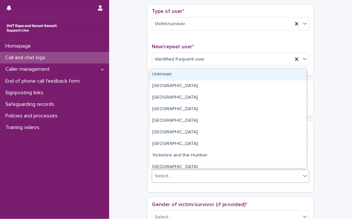
click at [198, 72] on div "Unknown" at bounding box center [228, 75] width 157 height 12
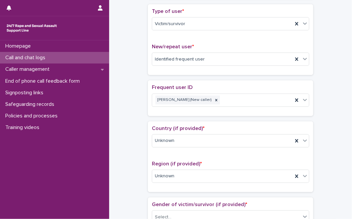
click at [140, 82] on div "**********" at bounding box center [231, 215] width 230 height 717
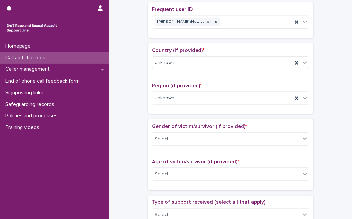
scroll to position [294, 0]
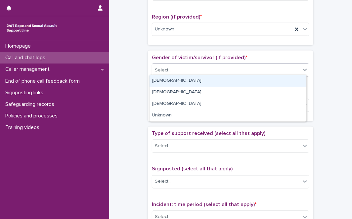
click at [168, 67] on div "Select..." at bounding box center [226, 70] width 149 height 11
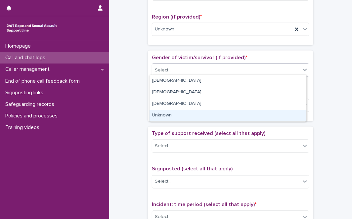
click at [165, 117] on div "Unknown" at bounding box center [228, 116] width 157 height 12
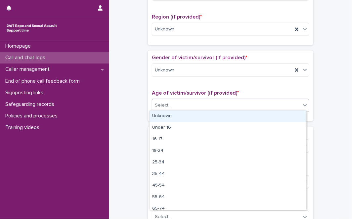
click at [173, 107] on div "Select..." at bounding box center [226, 105] width 149 height 11
click at [168, 117] on div "Unknown" at bounding box center [228, 117] width 157 height 12
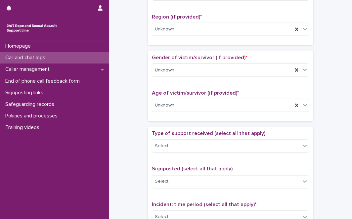
click at [124, 122] on div "**********" at bounding box center [231, 68] width 230 height 717
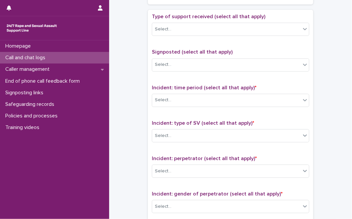
scroll to position [412, 0]
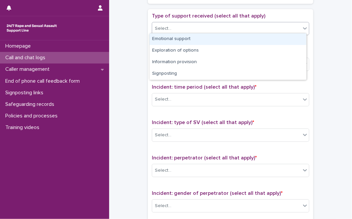
click at [228, 29] on div "Select..." at bounding box center [226, 28] width 149 height 11
click at [221, 37] on div "Emotional support" at bounding box center [228, 39] width 157 height 12
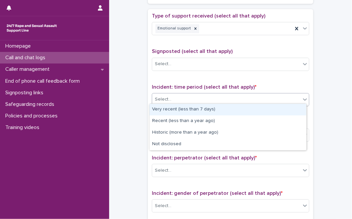
click at [187, 99] on div "Select..." at bounding box center [226, 99] width 149 height 11
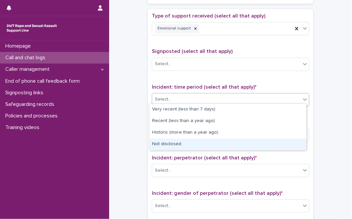
drag, startPoint x: 178, startPoint y: 109, endPoint x: 162, endPoint y: 140, distance: 35.4
click at [162, 140] on div "Not disclosed" at bounding box center [228, 145] width 157 height 12
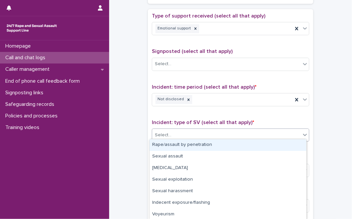
click at [171, 133] on div "Select..." at bounding box center [226, 135] width 149 height 11
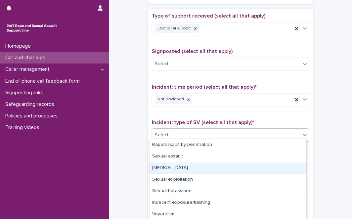
click at [169, 167] on div "[MEDICAL_DATA]" at bounding box center [228, 169] width 157 height 12
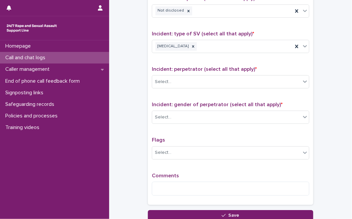
scroll to position [530, 0]
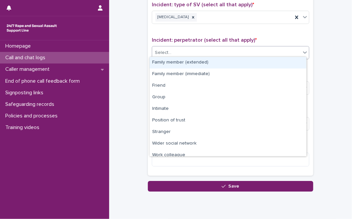
click at [232, 51] on div "Select..." at bounding box center [226, 52] width 149 height 11
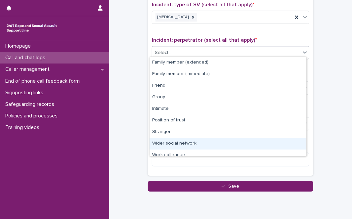
scroll to position [28, 0]
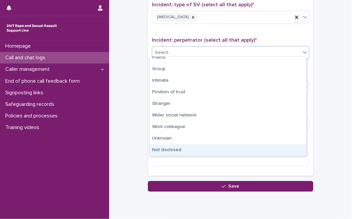
click at [265, 148] on div "Not disclosed" at bounding box center [228, 151] width 157 height 12
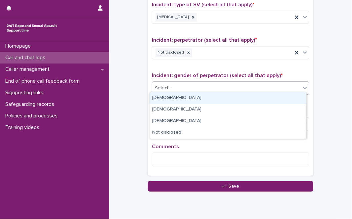
click at [285, 83] on div "Select..." at bounding box center [226, 88] width 149 height 11
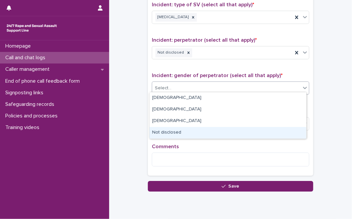
click at [216, 130] on div "Not disclosed" at bounding box center [228, 133] width 157 height 12
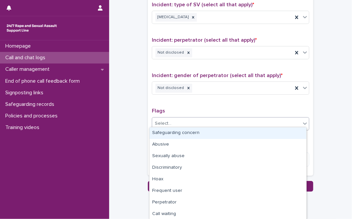
click at [186, 121] on div "Select..." at bounding box center [226, 123] width 149 height 11
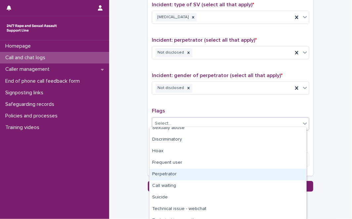
scroll to position [47, 0]
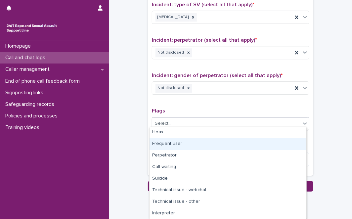
click at [226, 142] on div "Frequent user" at bounding box center [228, 144] width 157 height 12
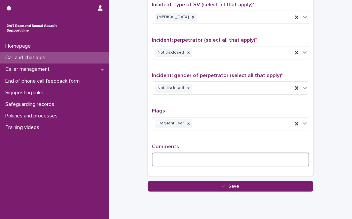
click at [217, 156] on textarea at bounding box center [231, 160] width 158 height 14
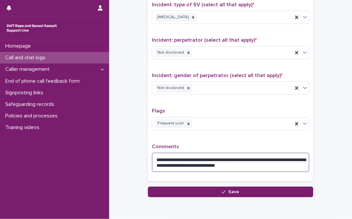
type textarea "**********"
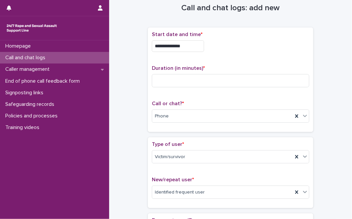
scroll to position [4, 0]
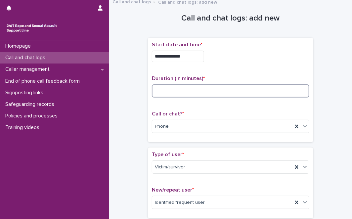
click at [245, 87] on input at bounding box center [231, 90] width 158 height 13
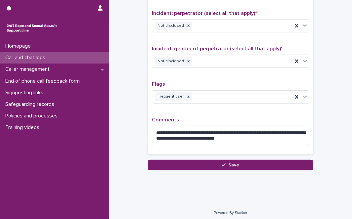
type input "*"
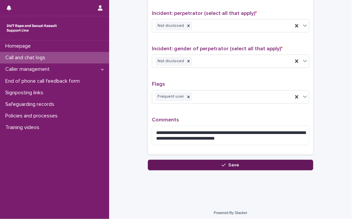
click at [207, 162] on button "Save" at bounding box center [231, 165] width 166 height 11
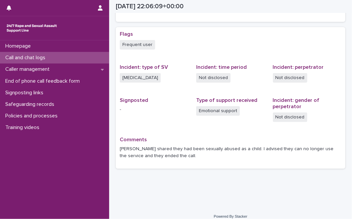
scroll to position [162, 0]
click at [45, 61] on p "Call and chat logs" at bounding box center [27, 58] width 48 height 6
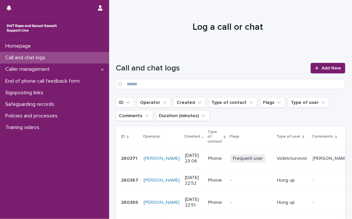
click at [277, 164] on div "Victim/survivor" at bounding box center [292, 158] width 30 height 11
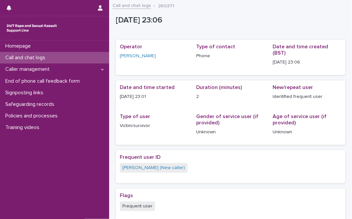
click at [64, 59] on div "Call and chat logs" at bounding box center [54, 58] width 109 height 12
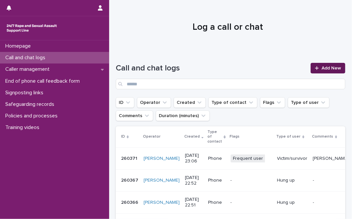
click at [326, 69] on span "Add New" at bounding box center [332, 68] width 20 height 5
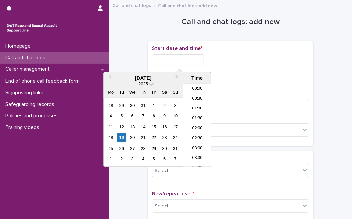
scroll to position [394, 0]
click at [202, 59] on input "text" at bounding box center [178, 60] width 52 height 12
click at [124, 135] on div "19" at bounding box center [121, 137] width 9 height 9
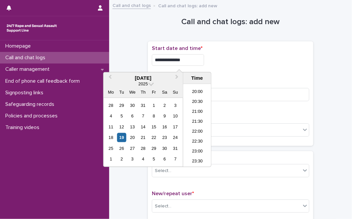
click at [190, 56] on input "**********" at bounding box center [178, 60] width 52 height 12
type input "**********"
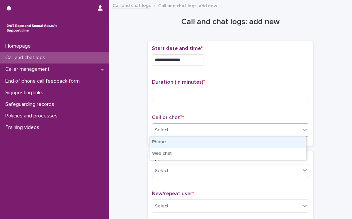
click at [224, 129] on div "Select..." at bounding box center [226, 130] width 149 height 11
click at [213, 142] on div "Phone" at bounding box center [228, 143] width 157 height 12
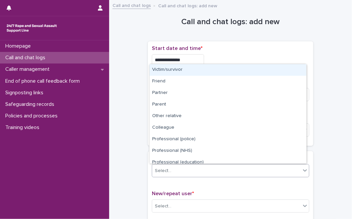
click at [192, 167] on div "Select..." at bounding box center [226, 171] width 149 height 11
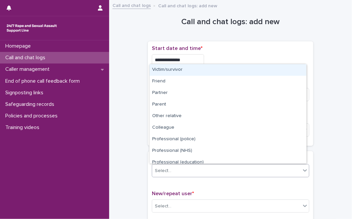
click at [185, 171] on div "Select..." at bounding box center [226, 171] width 149 height 11
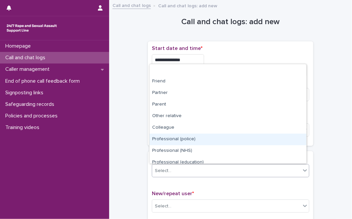
scroll to position [74, 0]
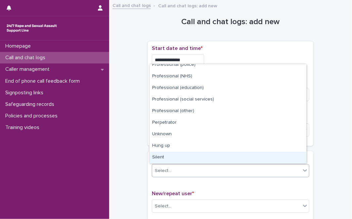
click at [257, 153] on div "Silent" at bounding box center [228, 158] width 157 height 12
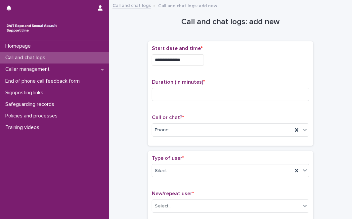
click at [129, 78] on div "**********" at bounding box center [231, 142] width 230 height 276
click at [129, 134] on div "**********" at bounding box center [231, 142] width 230 height 276
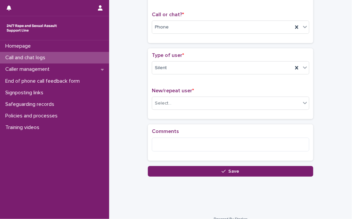
scroll to position [0, 0]
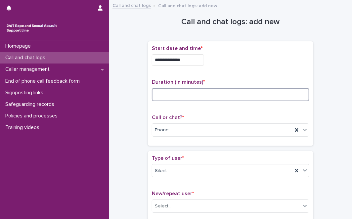
click at [174, 94] on input at bounding box center [231, 94] width 158 height 13
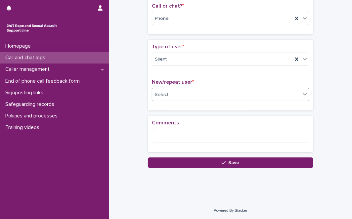
type input "*"
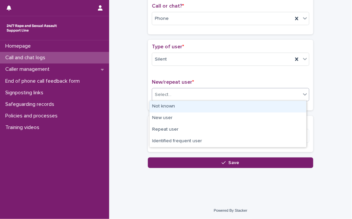
click at [177, 92] on div "Select..." at bounding box center [226, 94] width 149 height 11
click at [177, 102] on div "Not known" at bounding box center [228, 107] width 157 height 12
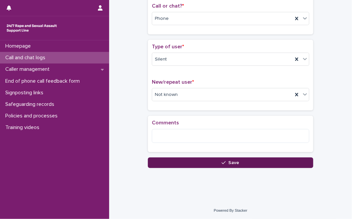
click at [187, 164] on button "Save" at bounding box center [231, 163] width 166 height 11
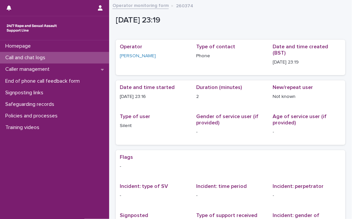
click at [42, 57] on p "Call and chat logs" at bounding box center [27, 58] width 48 height 6
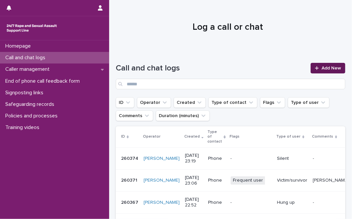
click at [329, 65] on link "Add New" at bounding box center [328, 68] width 35 height 11
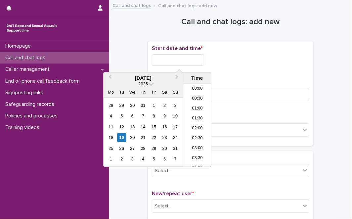
scroll to position [394, 0]
click at [189, 64] on input "text" at bounding box center [178, 60] width 52 height 12
click at [122, 135] on div "19" at bounding box center [121, 137] width 9 height 9
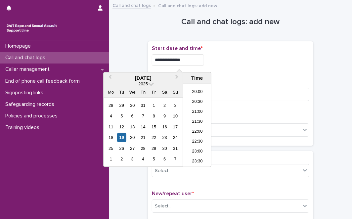
click at [198, 62] on input "**********" at bounding box center [178, 60] width 52 height 12
type input "**********"
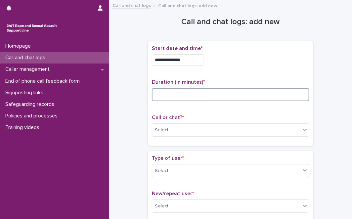
click at [221, 90] on input at bounding box center [231, 94] width 158 height 13
type input "*"
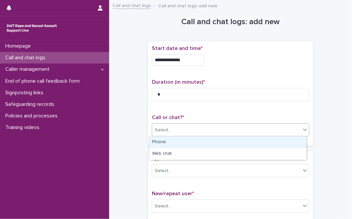
click at [200, 131] on div "Select..." at bounding box center [226, 130] width 149 height 11
click at [193, 140] on div "Phone" at bounding box center [228, 143] width 157 height 12
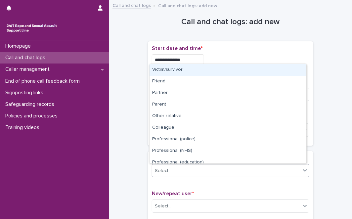
click at [182, 168] on div "Select..." at bounding box center [226, 171] width 149 height 11
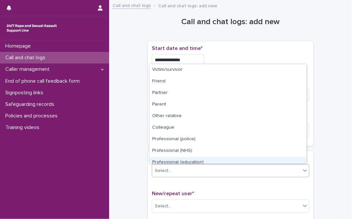
scroll to position [74, 0]
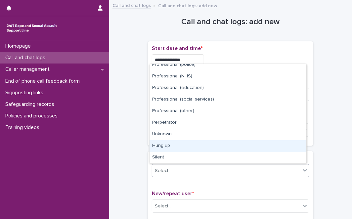
click at [279, 149] on div "Hung up" at bounding box center [228, 146] width 157 height 12
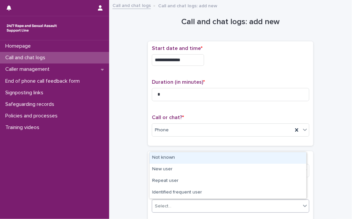
click at [217, 201] on div "Select..." at bounding box center [226, 206] width 149 height 11
click at [220, 153] on div "Not known" at bounding box center [228, 158] width 157 height 12
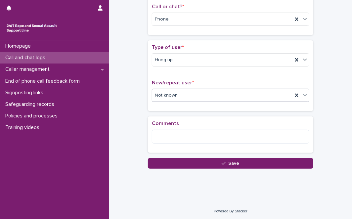
scroll to position [112, 0]
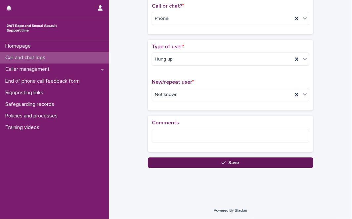
click at [295, 161] on button "Save" at bounding box center [231, 163] width 166 height 11
